Goal: Transaction & Acquisition: Obtain resource

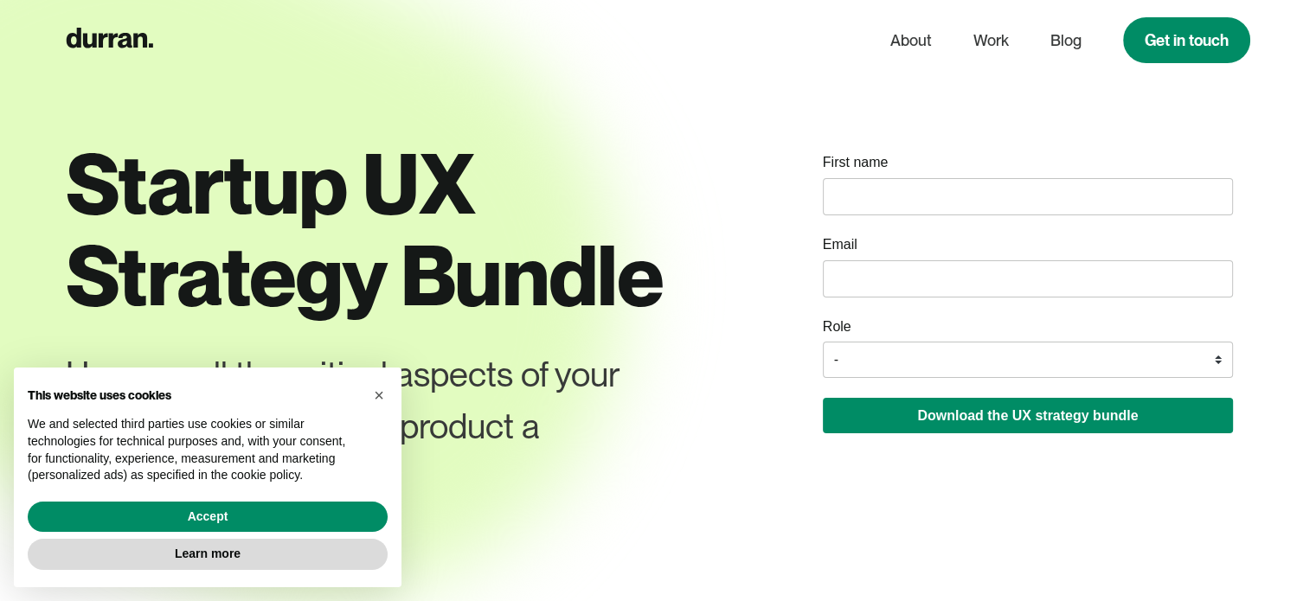
click at [875, 216] on div "First name Email -" at bounding box center [1028, 260] width 410 height 236
type input "Paula"
click at [900, 279] on input "email" at bounding box center [1028, 278] width 410 height 37
type input "pmoralessantos089@gmail.com"
click at [994, 363] on select "- Founder / Co-founder C-suite / VP / Manager Designer Developer Other" at bounding box center [1028, 360] width 410 height 36
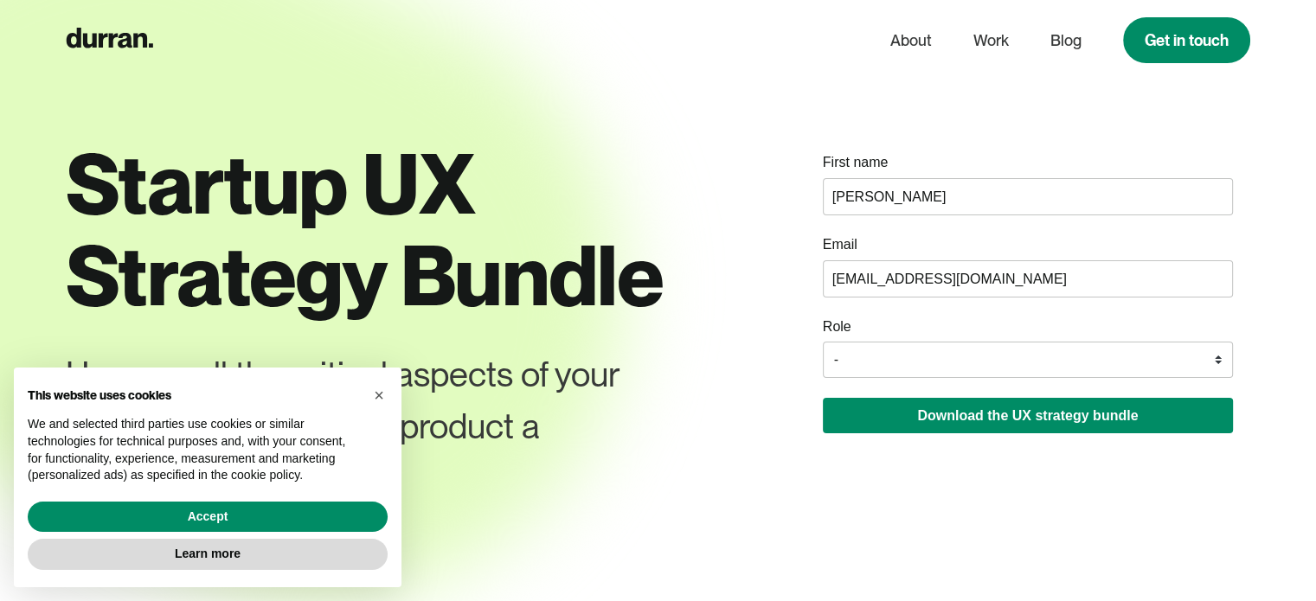
select select "Designer"
click at [823, 344] on select "- Founder / Co-founder C-suite / VP / Manager Designer Developer Other" at bounding box center [1028, 360] width 410 height 36
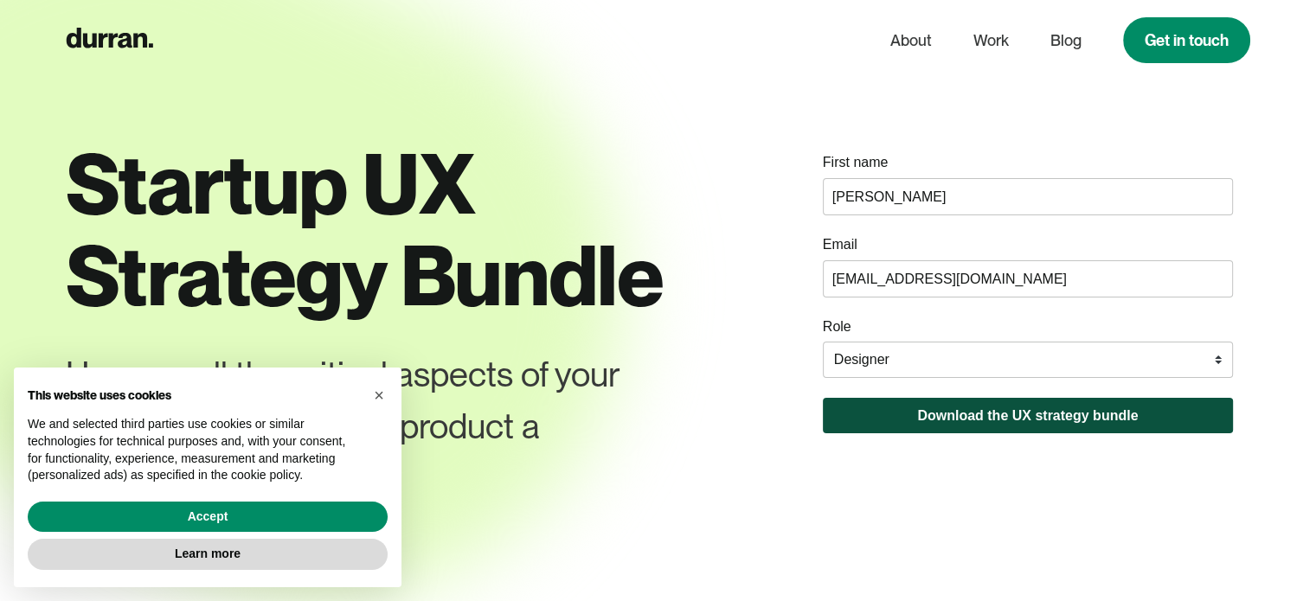
click at [938, 430] on button "Download the UX strategy bundle" at bounding box center [1028, 415] width 410 height 35
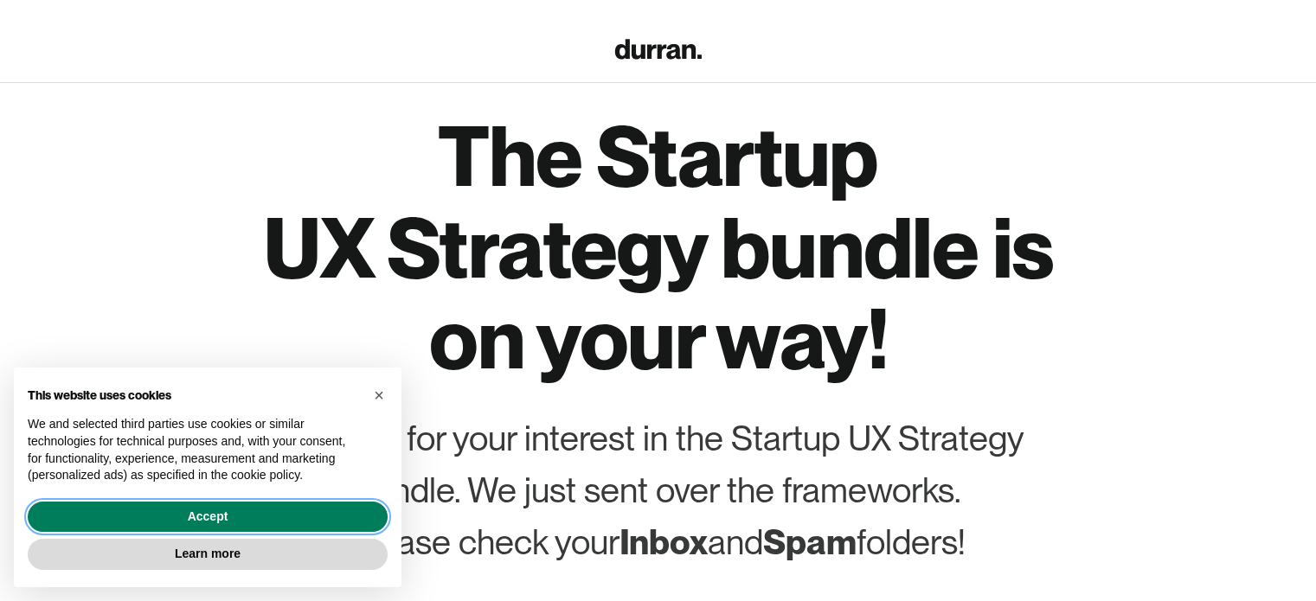
click at [291, 512] on button "Accept" at bounding box center [208, 517] width 360 height 31
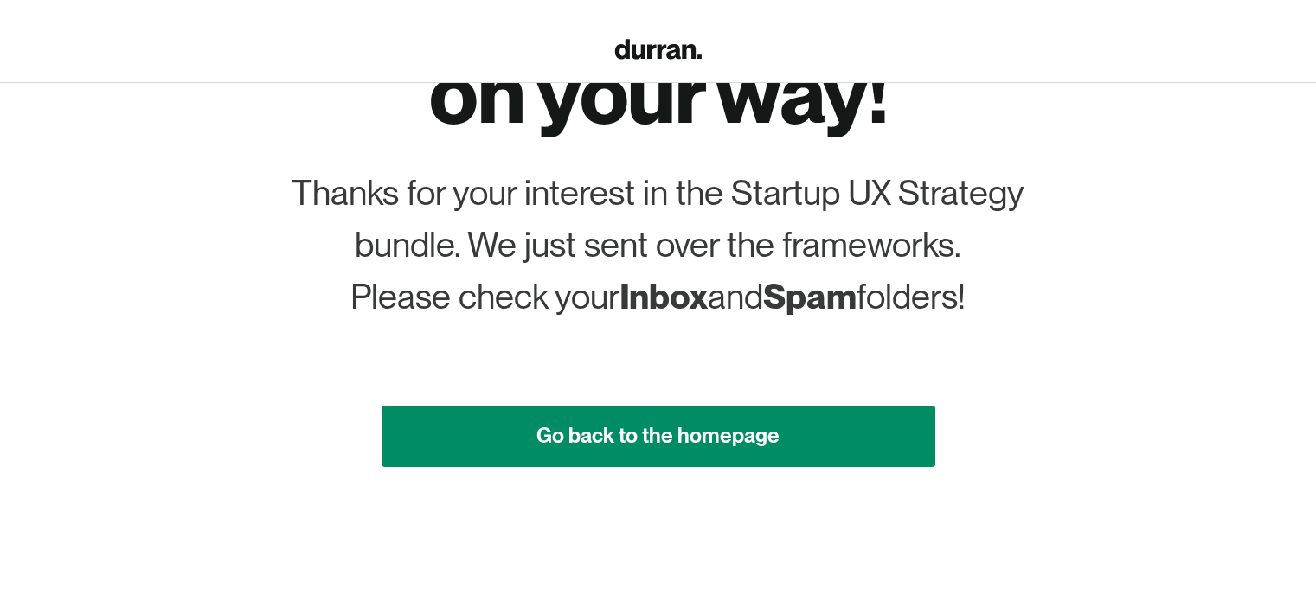
scroll to position [311, 0]
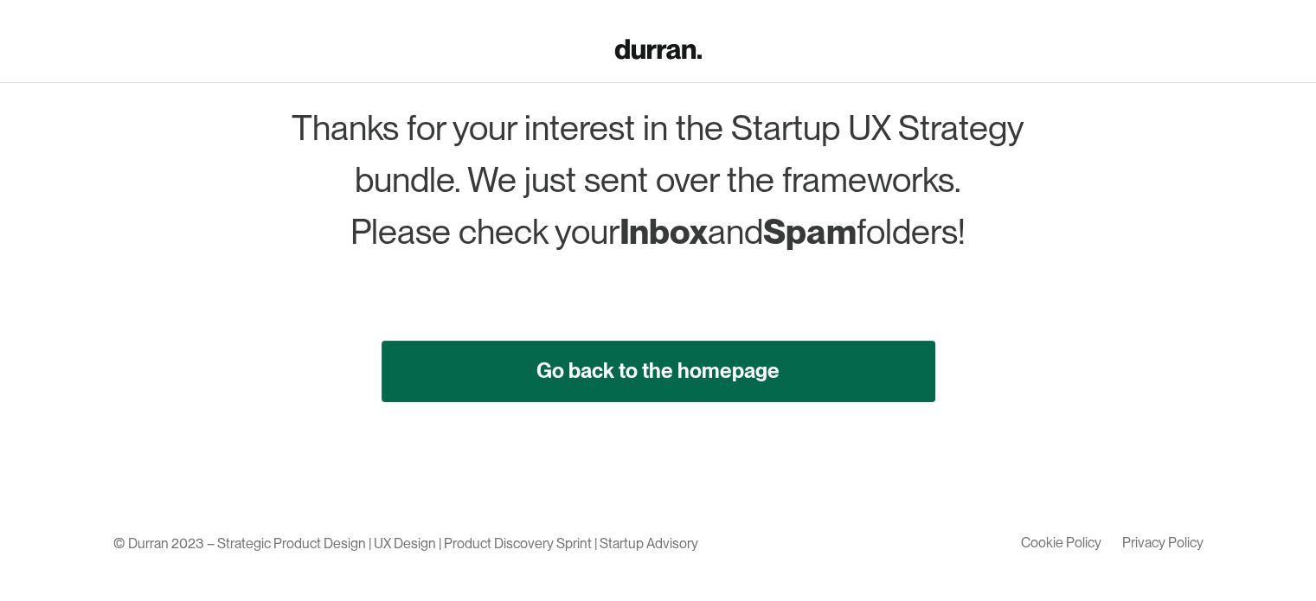
click at [752, 398] on link "Go back to the homepage" at bounding box center [659, 371] width 554 height 61
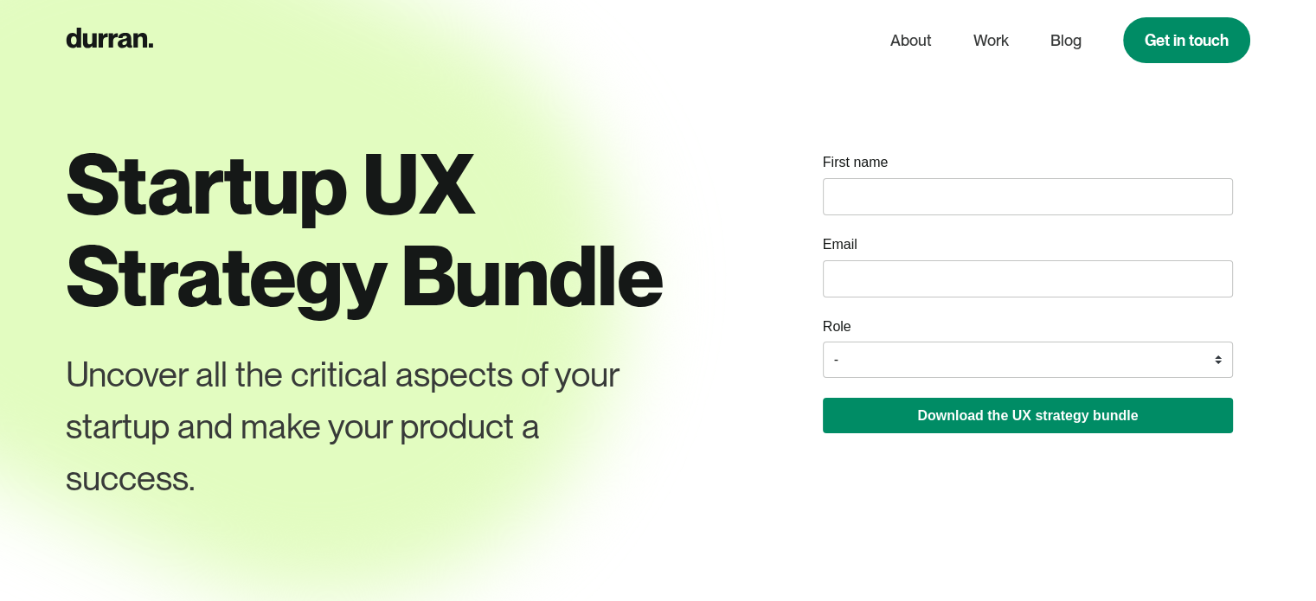
click at [1014, 185] on input "name" at bounding box center [1028, 196] width 410 height 37
type input "Paula Valentina"
click at [898, 276] on input "email" at bounding box center [1028, 278] width 410 height 37
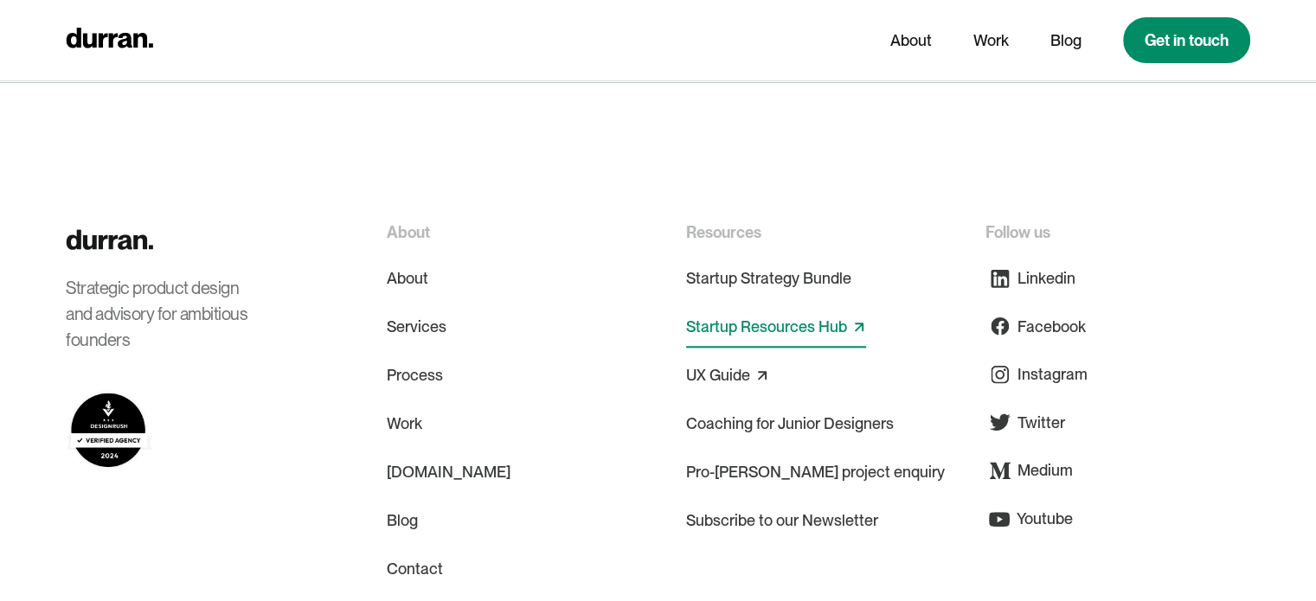
scroll to position [8480, 0]
